Goal: Task Accomplishment & Management: Use online tool/utility

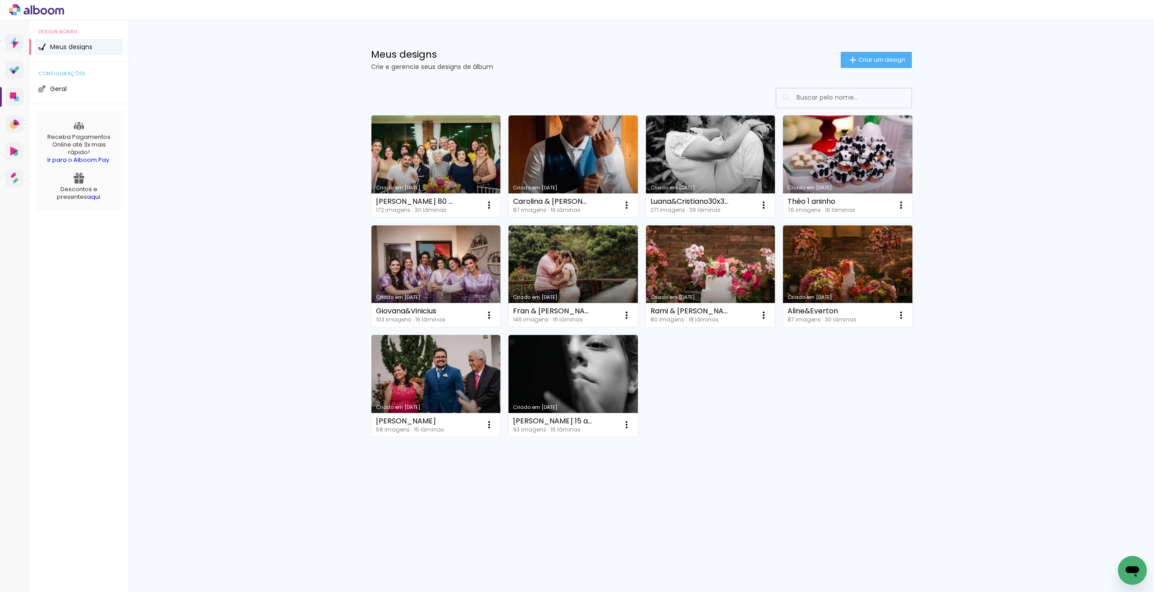
click at [448, 169] on link "Criado em [DATE]" at bounding box center [435, 166] width 129 height 102
